Goal: Task Accomplishment & Management: Use online tool/utility

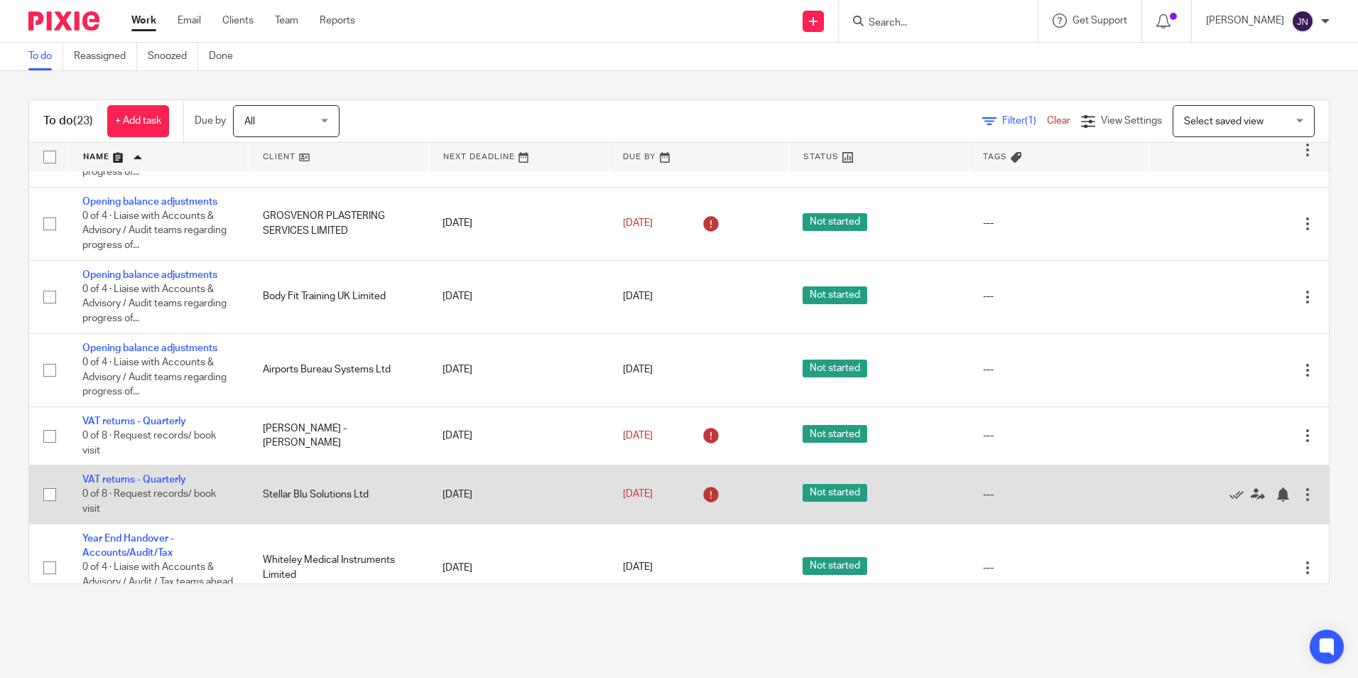
scroll to position [987, 0]
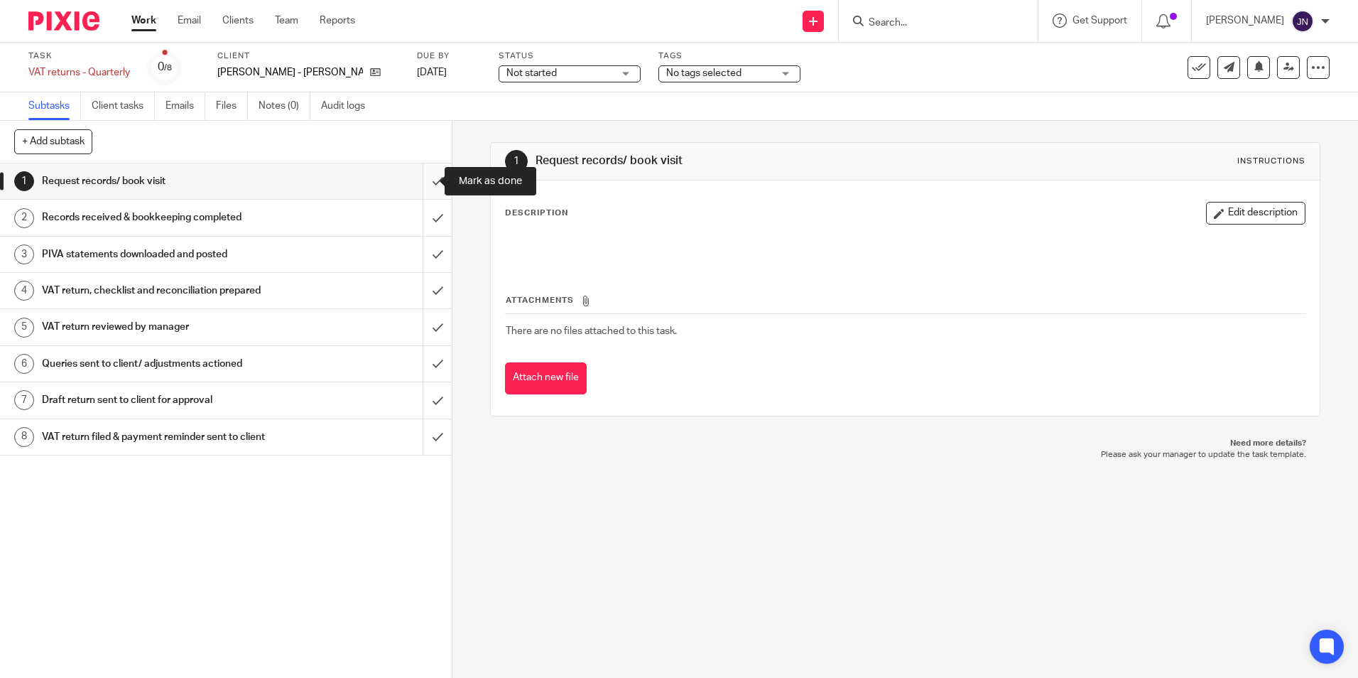
click at [419, 187] on input "submit" at bounding box center [226, 181] width 452 height 36
click at [425, 179] on input "submit" at bounding box center [226, 181] width 452 height 36
